Goal: Transaction & Acquisition: Purchase product/service

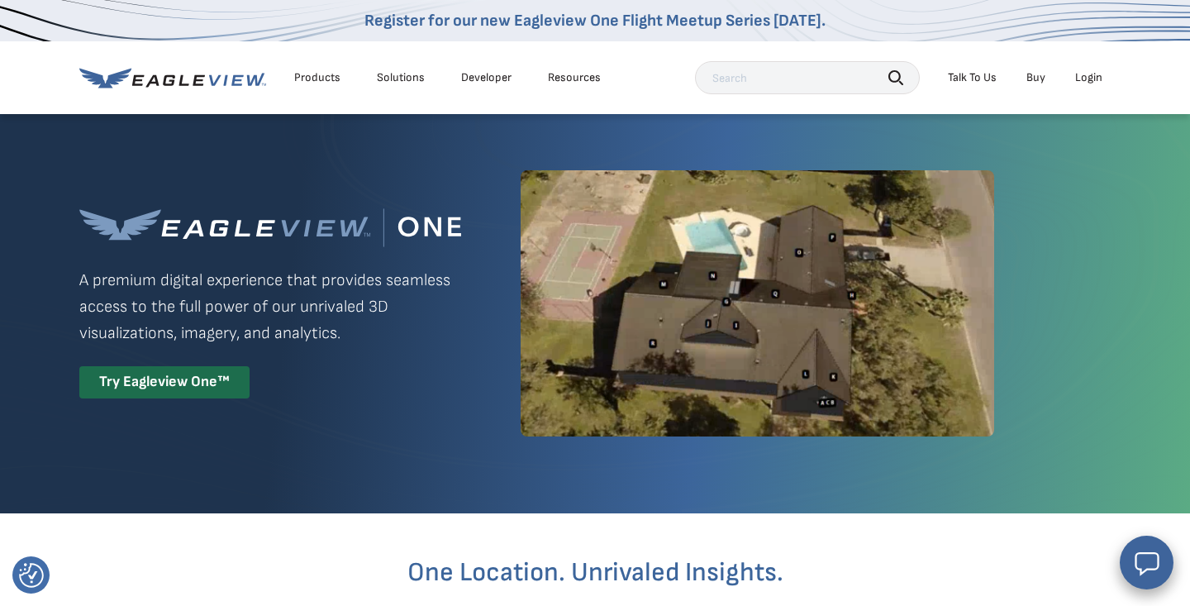
scroll to position [15, 0]
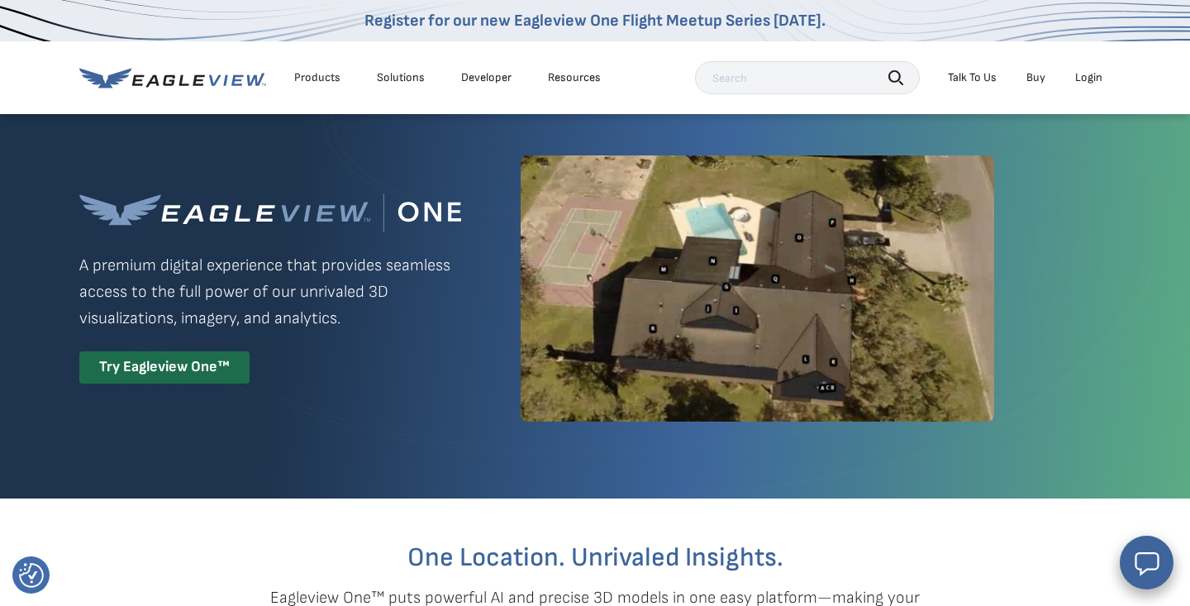
click at [1097, 76] on div "Login" at bounding box center [1088, 77] width 27 height 15
click at [1087, 74] on div "Login" at bounding box center [1088, 77] width 27 height 15
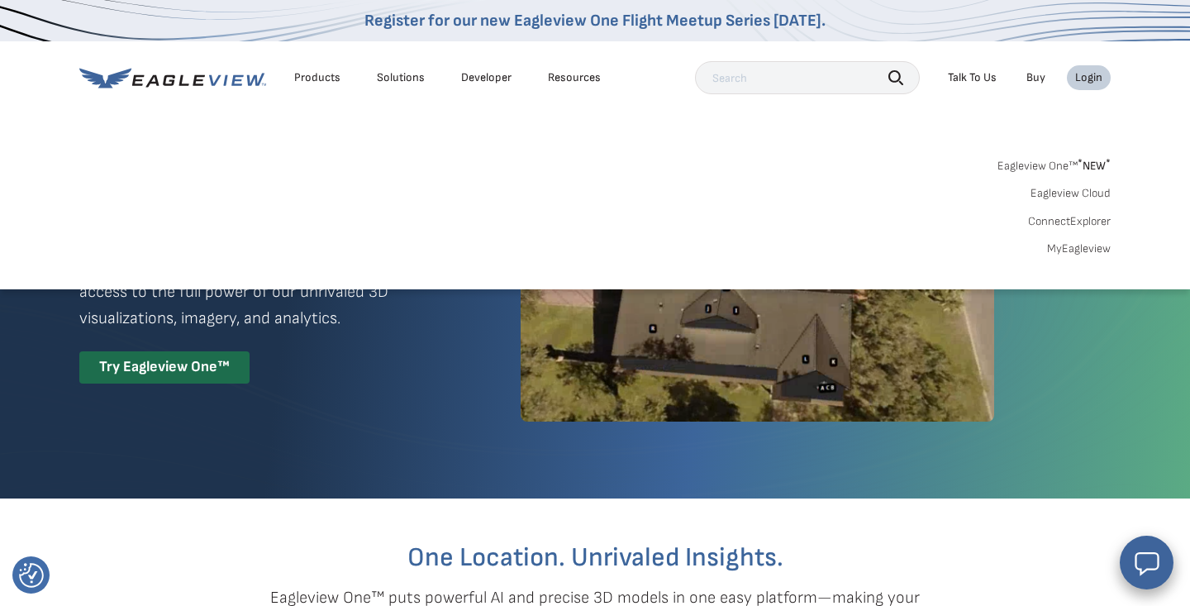
click at [1077, 249] on link "MyEagleview" at bounding box center [1079, 248] width 64 height 15
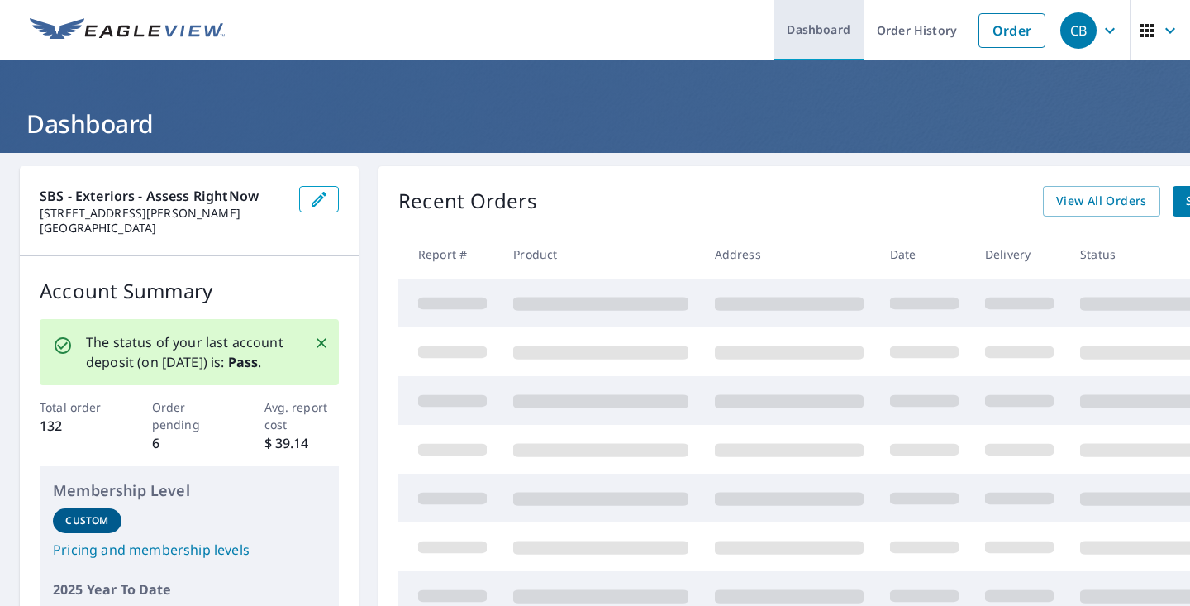
click at [820, 35] on link "Dashboard" at bounding box center [819, 30] width 90 height 60
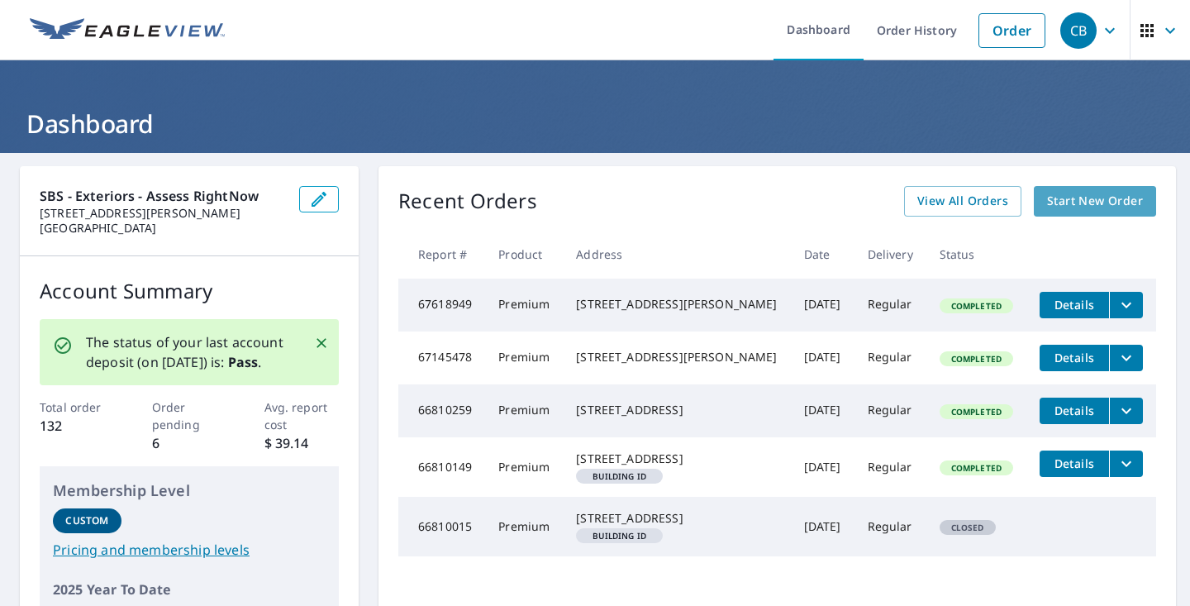
click at [1084, 196] on span "Start New Order" at bounding box center [1095, 201] width 96 height 21
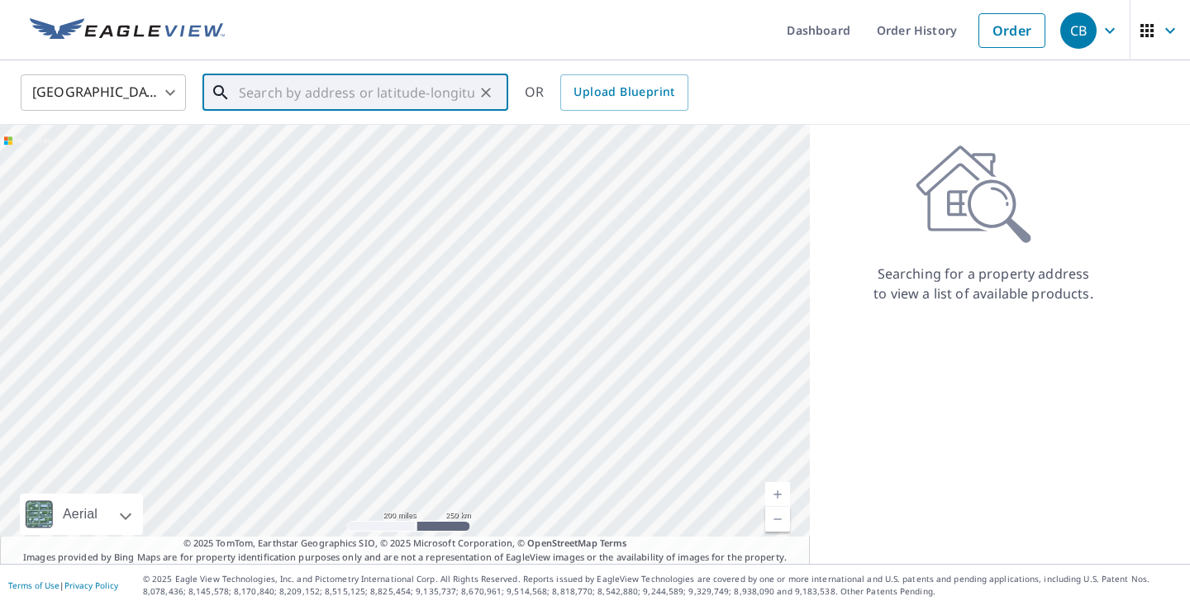
click at [327, 91] on input "text" at bounding box center [357, 92] width 236 height 46
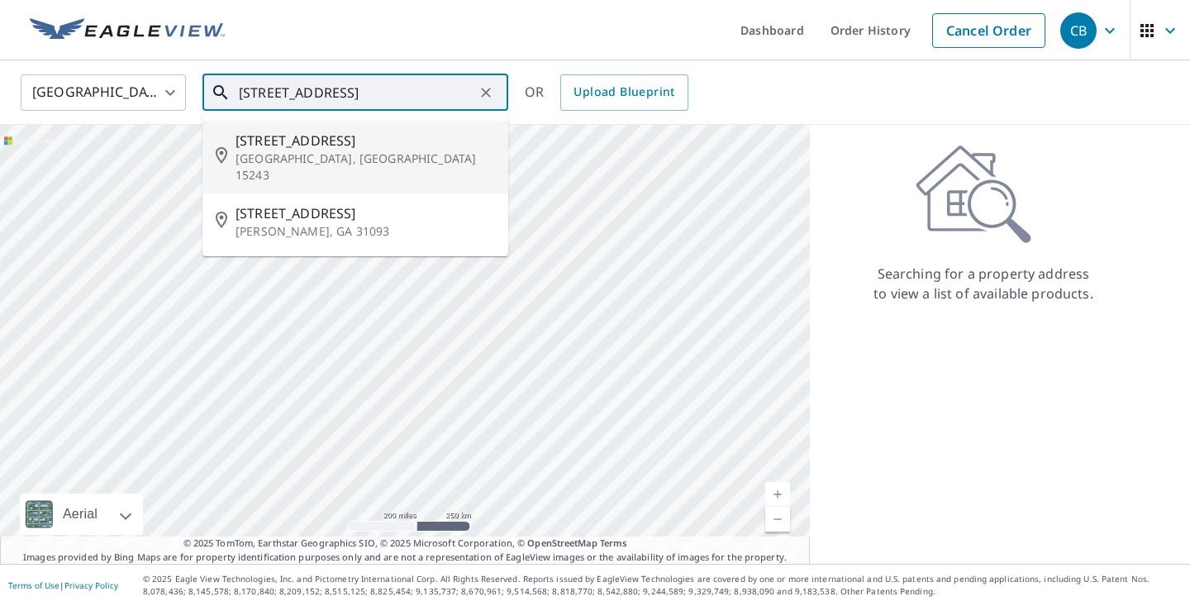
click at [352, 150] on p "[GEOGRAPHIC_DATA], [GEOGRAPHIC_DATA] 15243" at bounding box center [366, 166] width 260 height 33
type input "[STREET_ADDRESS]"
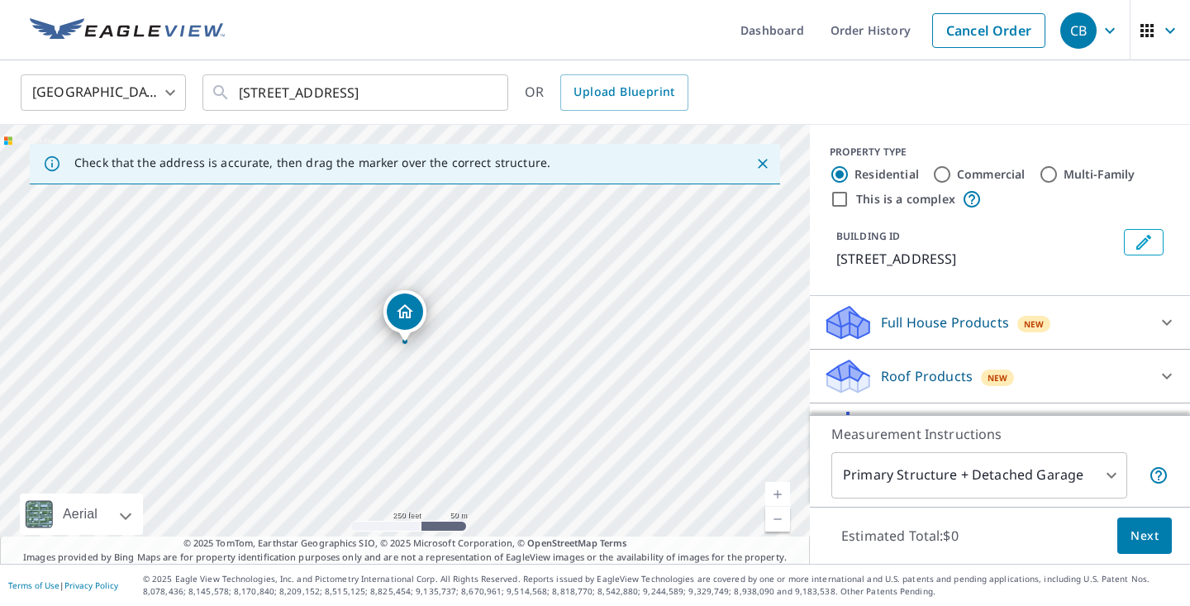
click at [1119, 474] on body "CB CB Dashboard Order History Cancel Order CB [GEOGRAPHIC_DATA] [GEOGRAPHIC_DAT…" at bounding box center [595, 303] width 1190 height 606
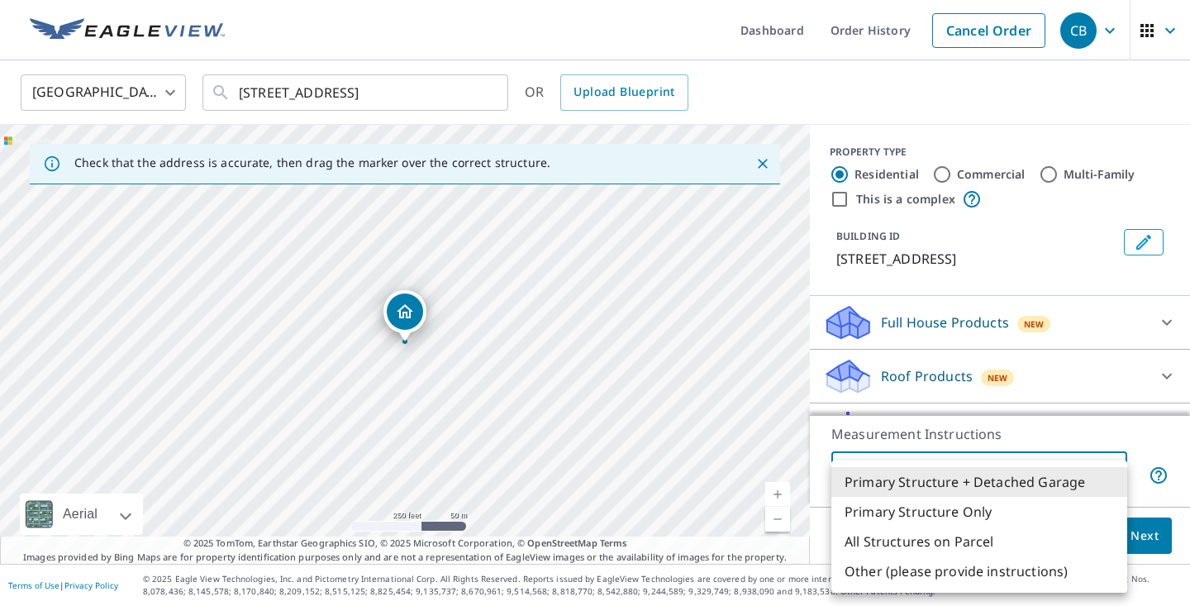
click at [1155, 444] on div at bounding box center [595, 303] width 1190 height 606
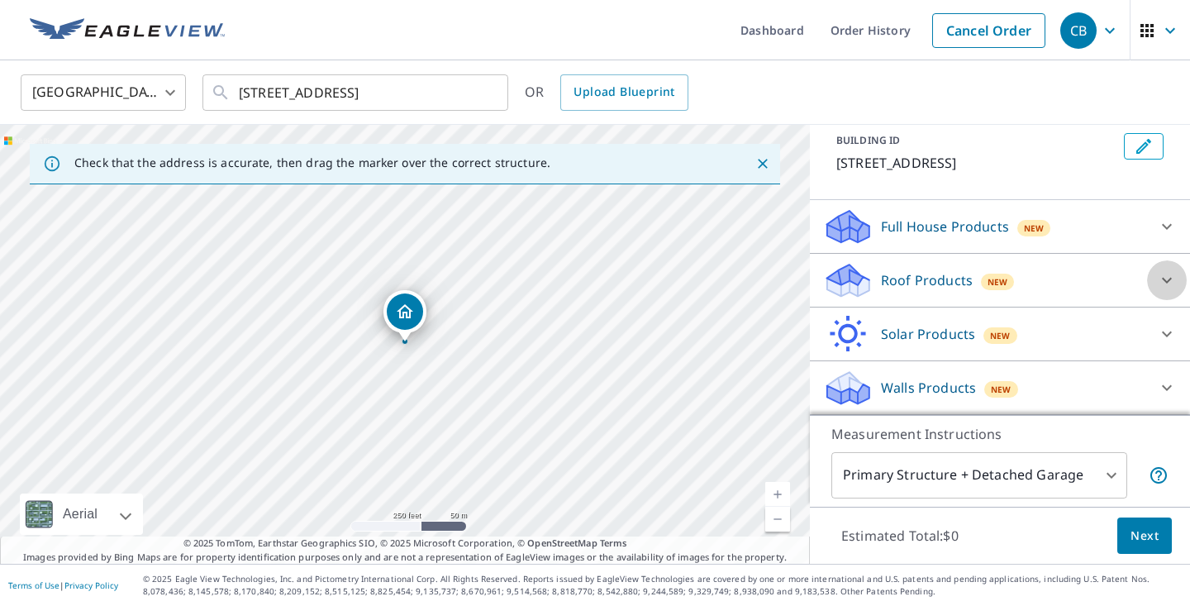
click at [1162, 284] on icon at bounding box center [1167, 280] width 20 height 20
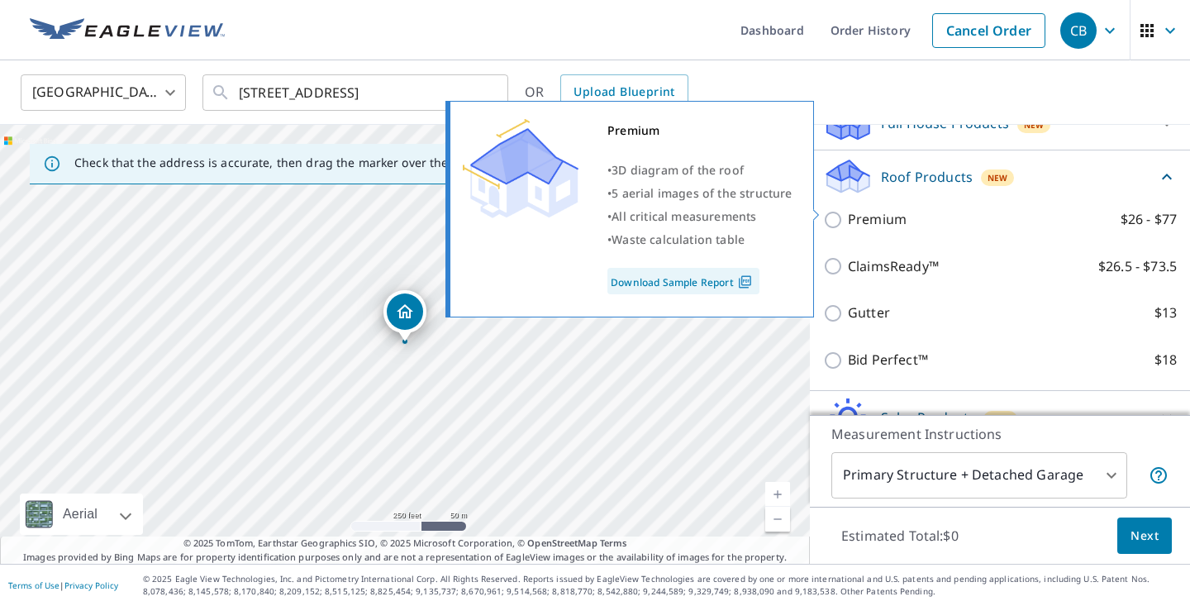
scroll to position [209, 0]
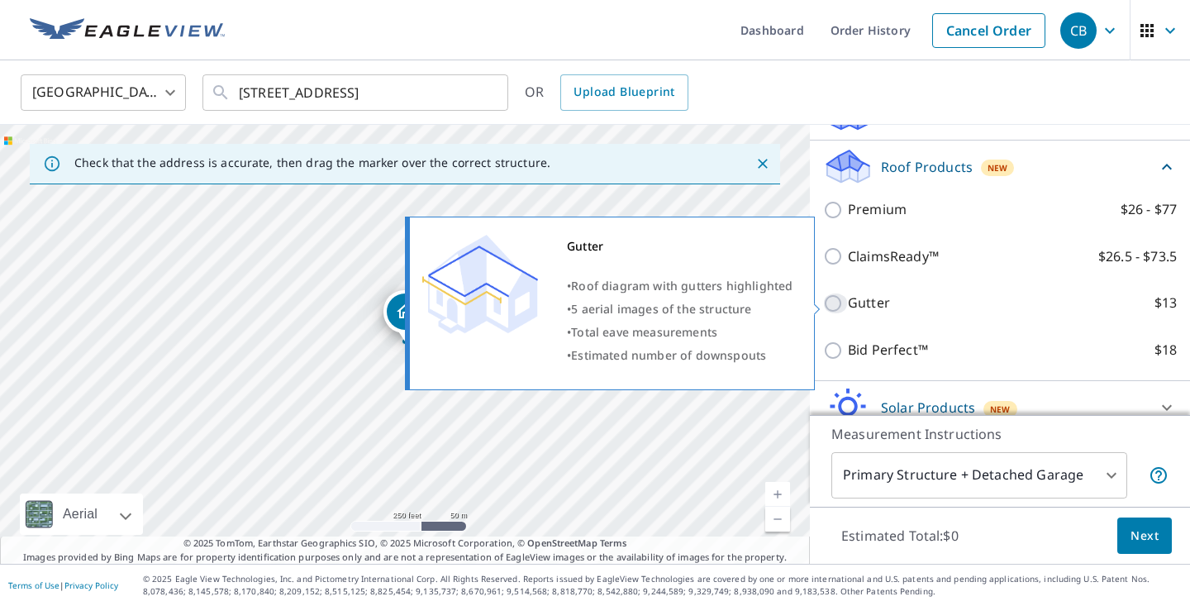
click at [846, 299] on input "Gutter $13" at bounding box center [835, 303] width 25 height 20
checkbox input "true"
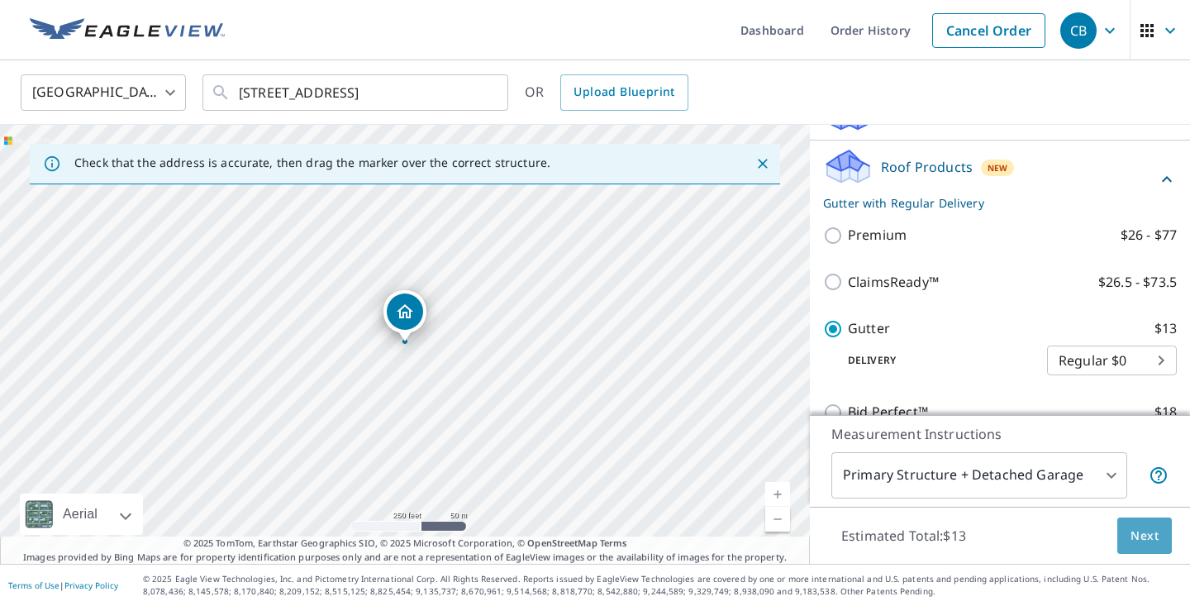
click at [1151, 534] on span "Next" at bounding box center [1145, 536] width 28 height 21
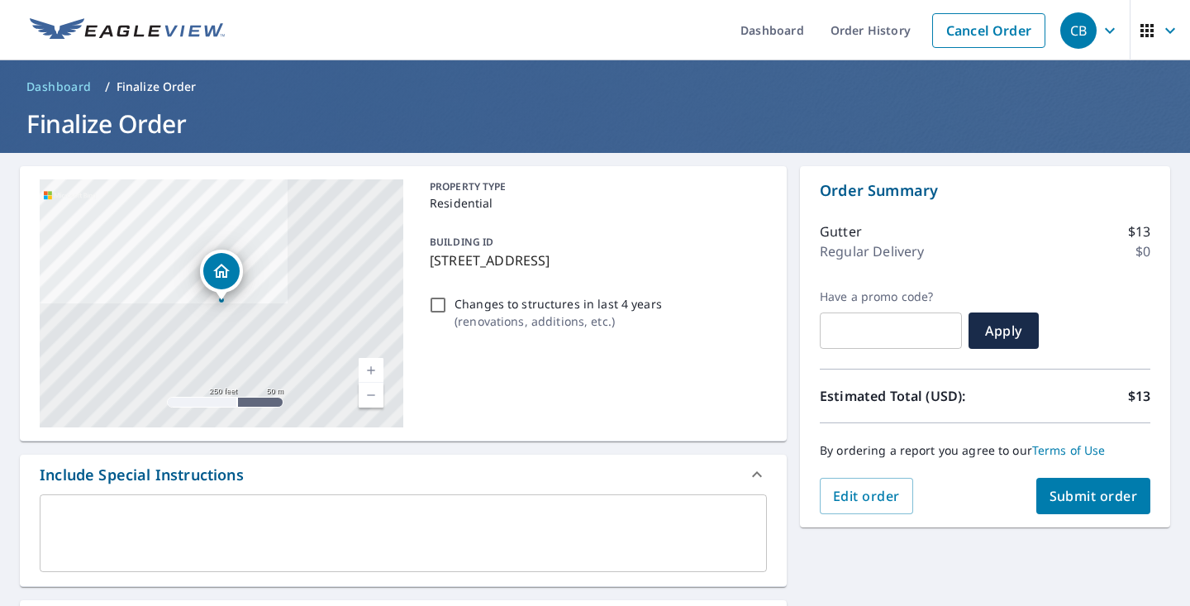
click at [1075, 491] on span "Submit order" at bounding box center [1094, 496] width 88 height 18
